Goal: Check status: Check status

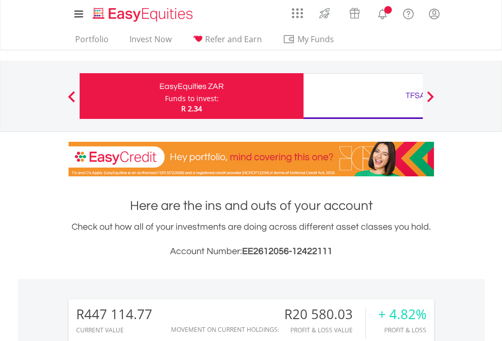
scroll to position [97, 159]
click at [165, 96] on div "Funds to invest:" at bounding box center [192, 98] width 54 height 10
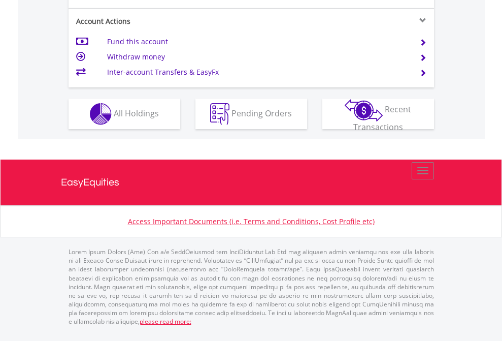
scroll to position [886, 0]
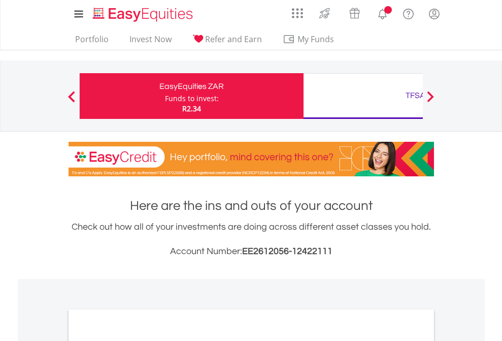
scroll to position [610, 0]
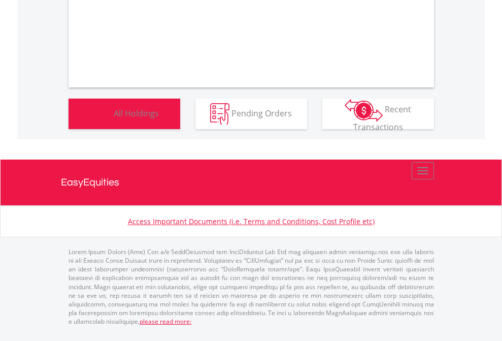
click at [114, 118] on span "All Holdings" at bounding box center [136, 112] width 45 height 11
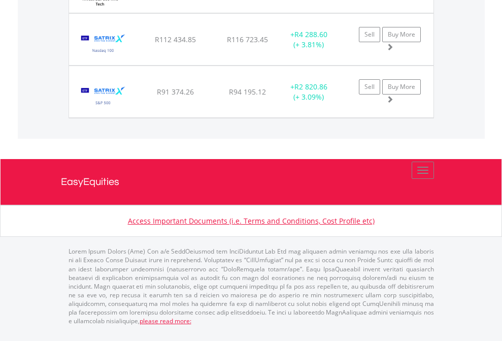
scroll to position [97, 159]
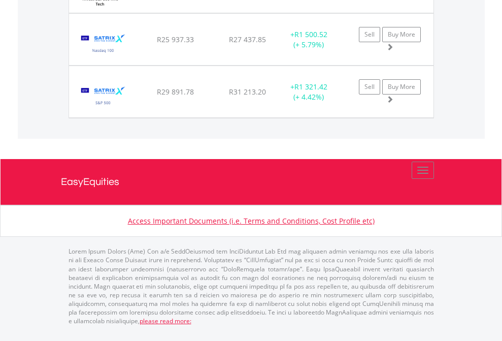
scroll to position [97, 159]
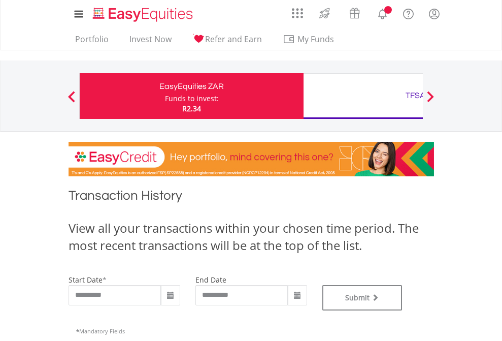
type input "**********"
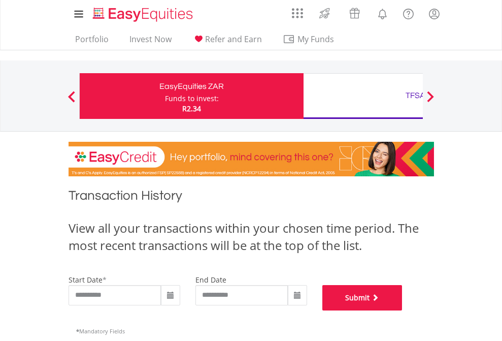
click at [403, 310] on button "Submit" at bounding box center [362, 297] width 80 height 25
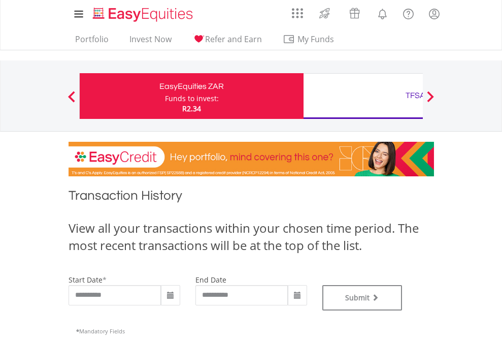
click at [363, 96] on div "TFSA" at bounding box center [416, 95] width 212 height 14
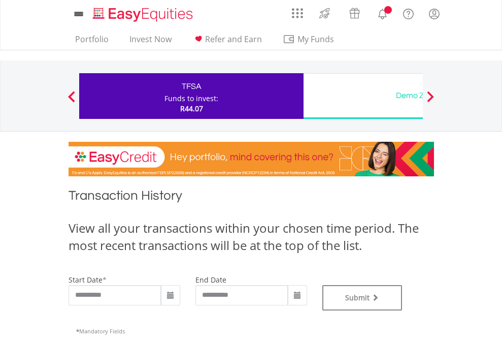
type input "**********"
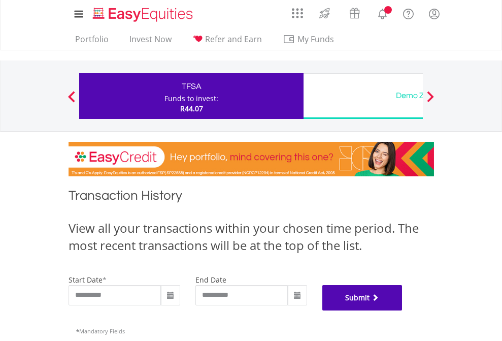
click at [403, 310] on button "Submit" at bounding box center [362, 297] width 80 height 25
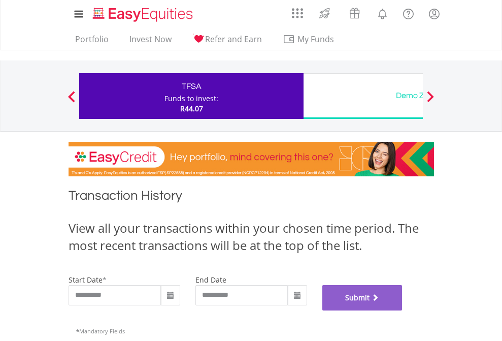
scroll to position [412, 0]
